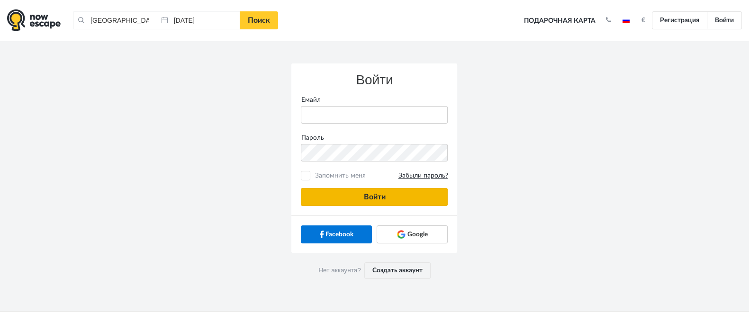
type input "anatoly@imaginaris.ee"
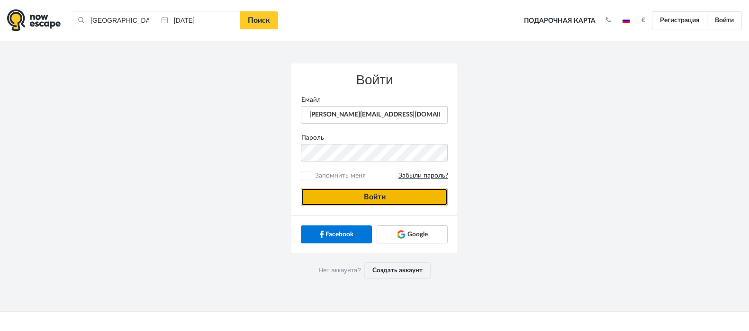
click at [351, 189] on button "Войти" at bounding box center [374, 197] width 147 height 18
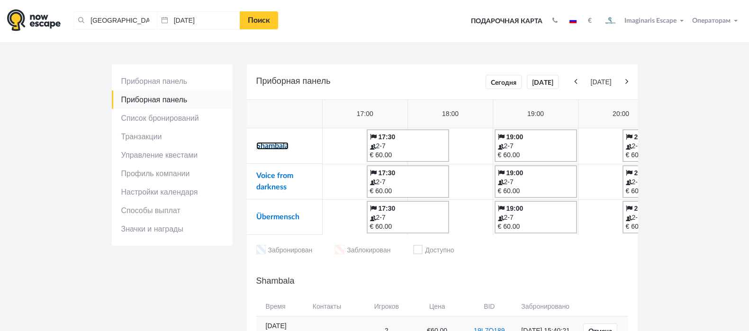
click at [284, 146] on link "Shambala" at bounding box center [272, 146] width 32 height 8
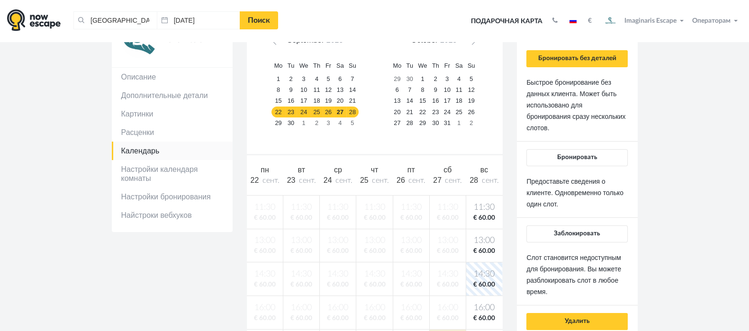
scroll to position [89, 0]
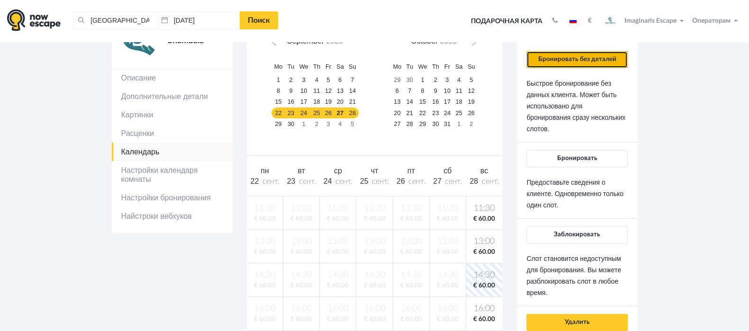
click at [573, 65] on button "Бронировать без деталей" at bounding box center [577, 59] width 101 height 17
